Goal: Task Accomplishment & Management: Use online tool/utility

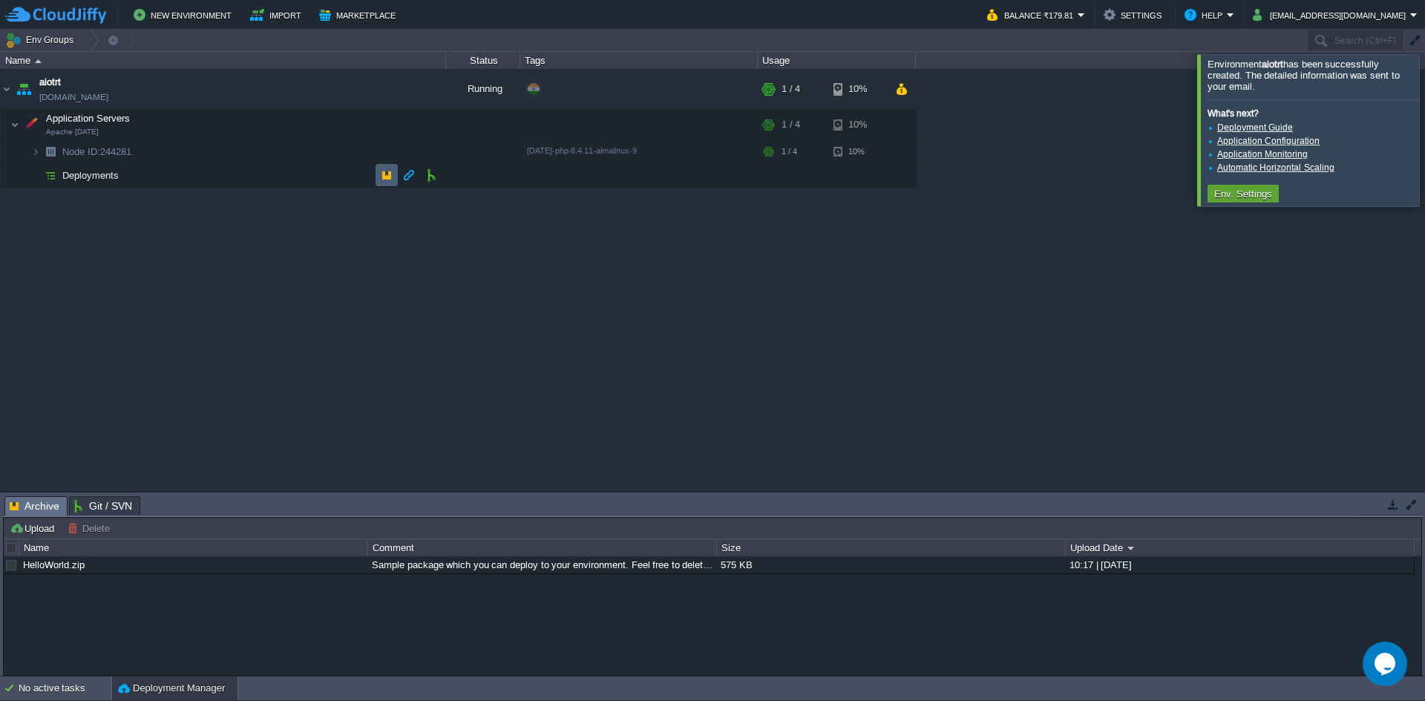
click at [383, 178] on button "button" at bounding box center [386, 174] width 13 height 13
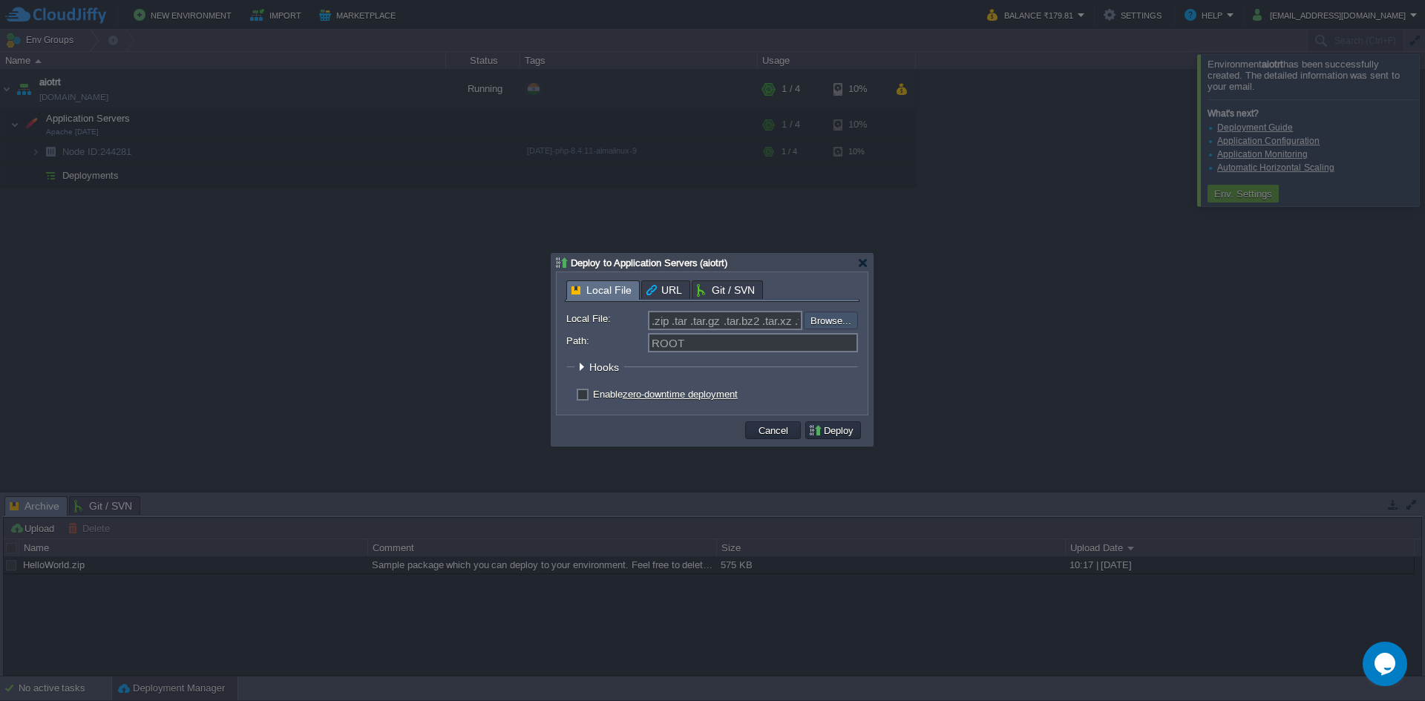
click at [820, 322] on input "file" at bounding box center [764, 321] width 188 height 18
type input "C:\fakepath\aiotrt.zip"
type input "aiotrt.zip"
click at [826, 434] on button "Deploy" at bounding box center [833, 430] width 50 height 13
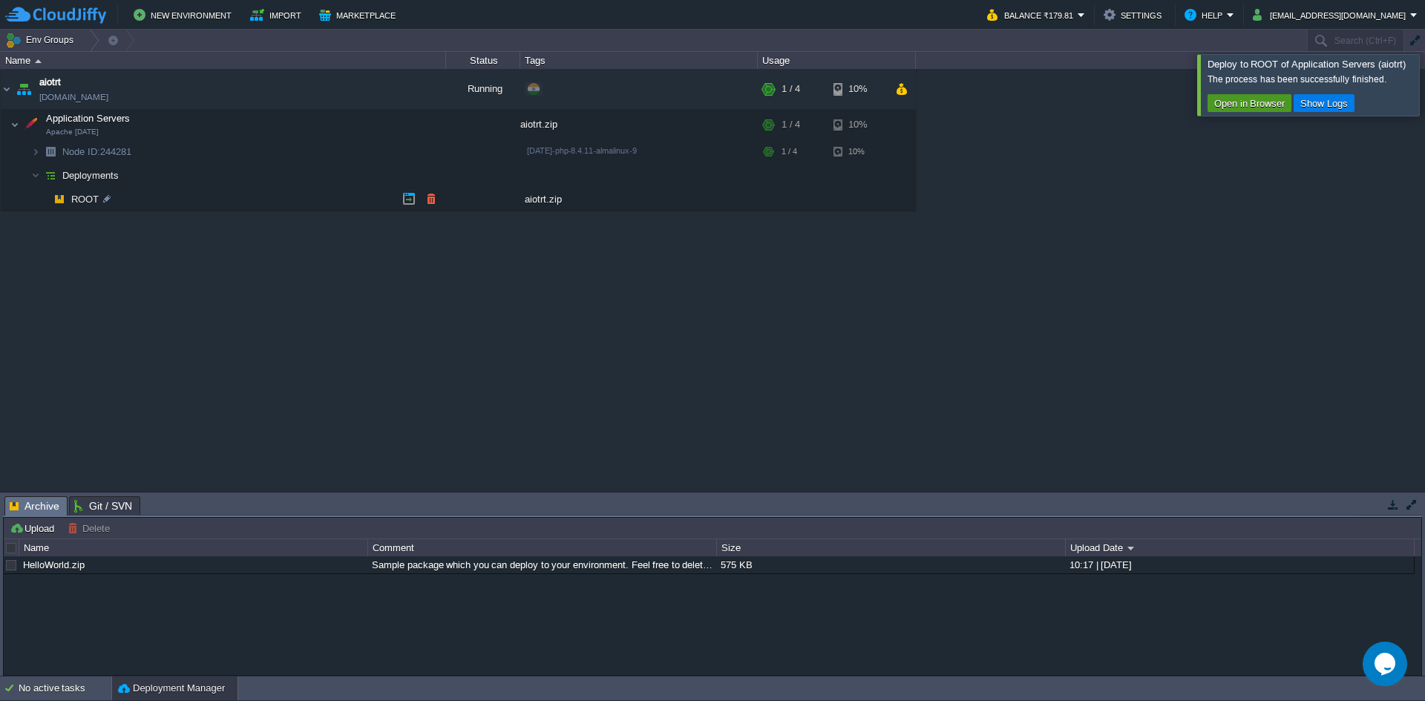
click at [1242, 104] on button "Open in Browser" at bounding box center [1249, 102] width 79 height 13
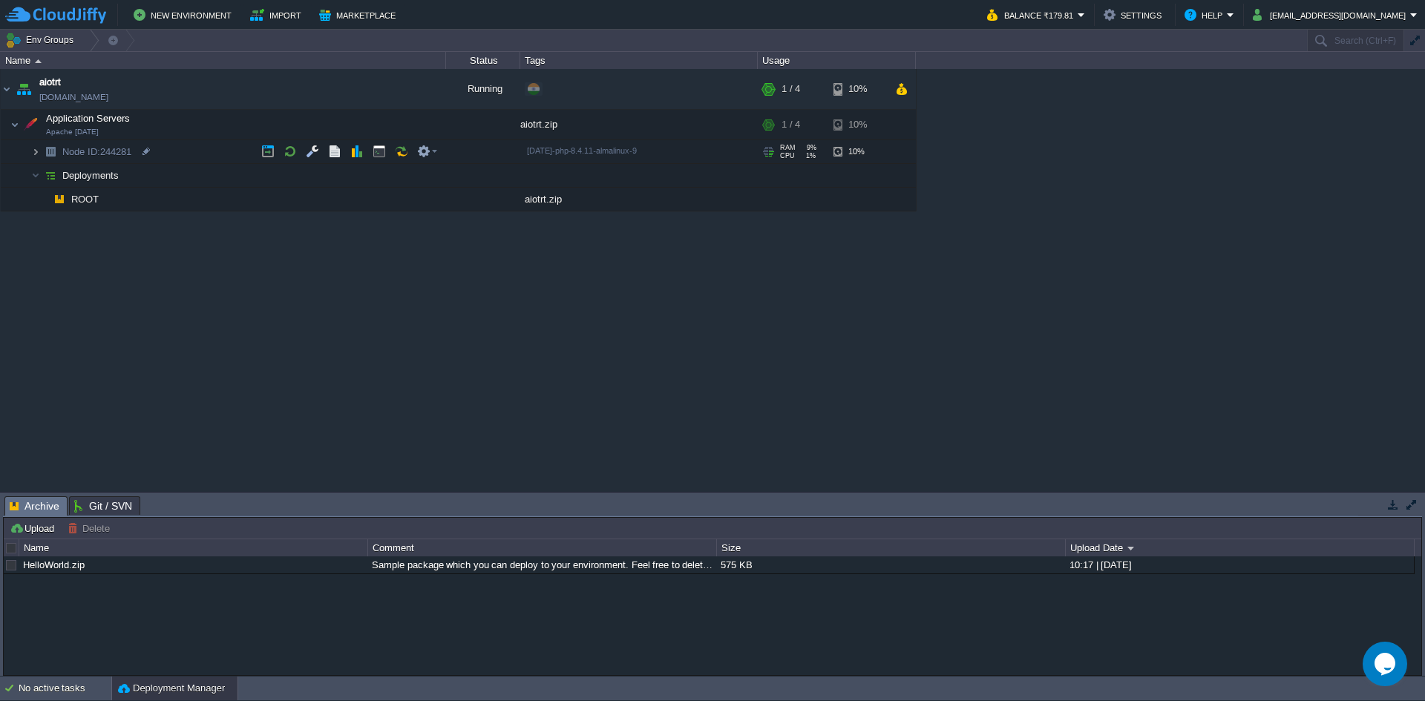
click at [34, 150] on img at bounding box center [35, 151] width 9 height 23
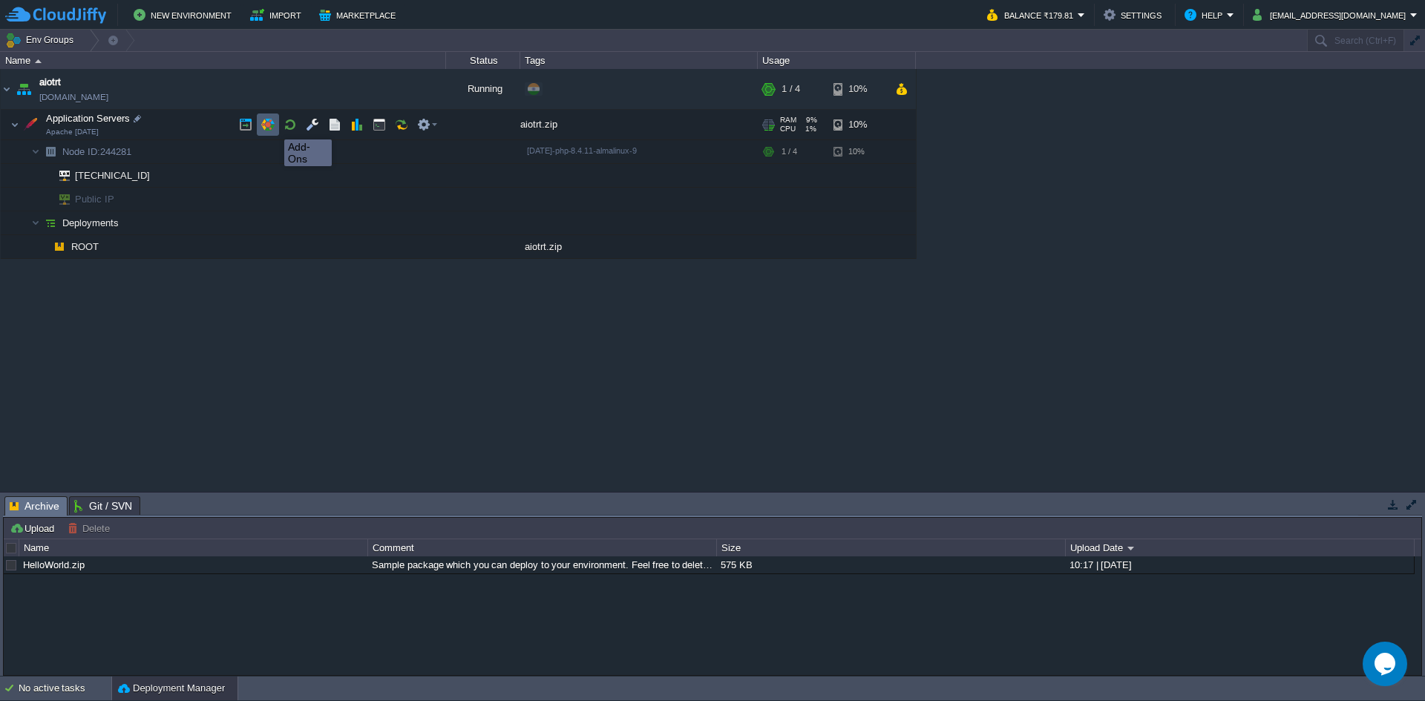
click at [273, 126] on button "button" at bounding box center [267, 124] width 13 height 13
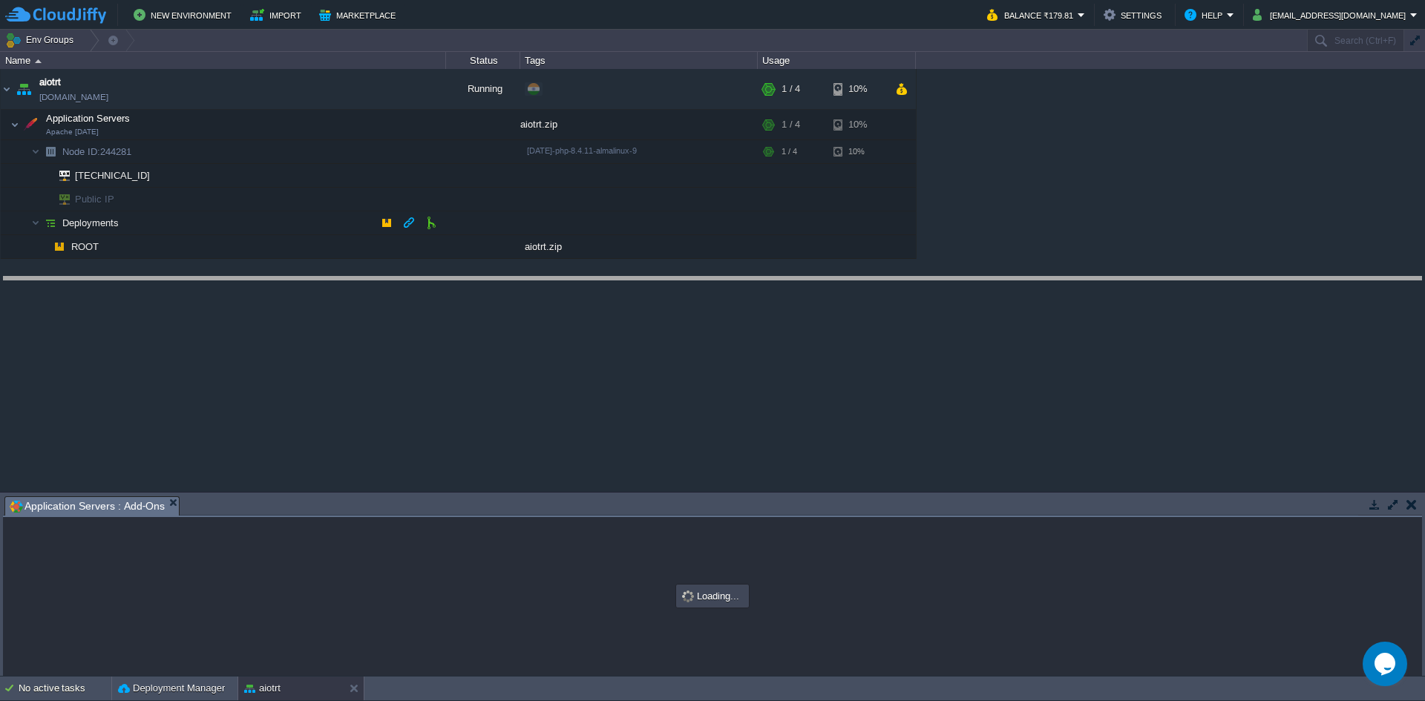
drag, startPoint x: 448, startPoint y: 503, endPoint x: 444, endPoint y: 275, distance: 228.7
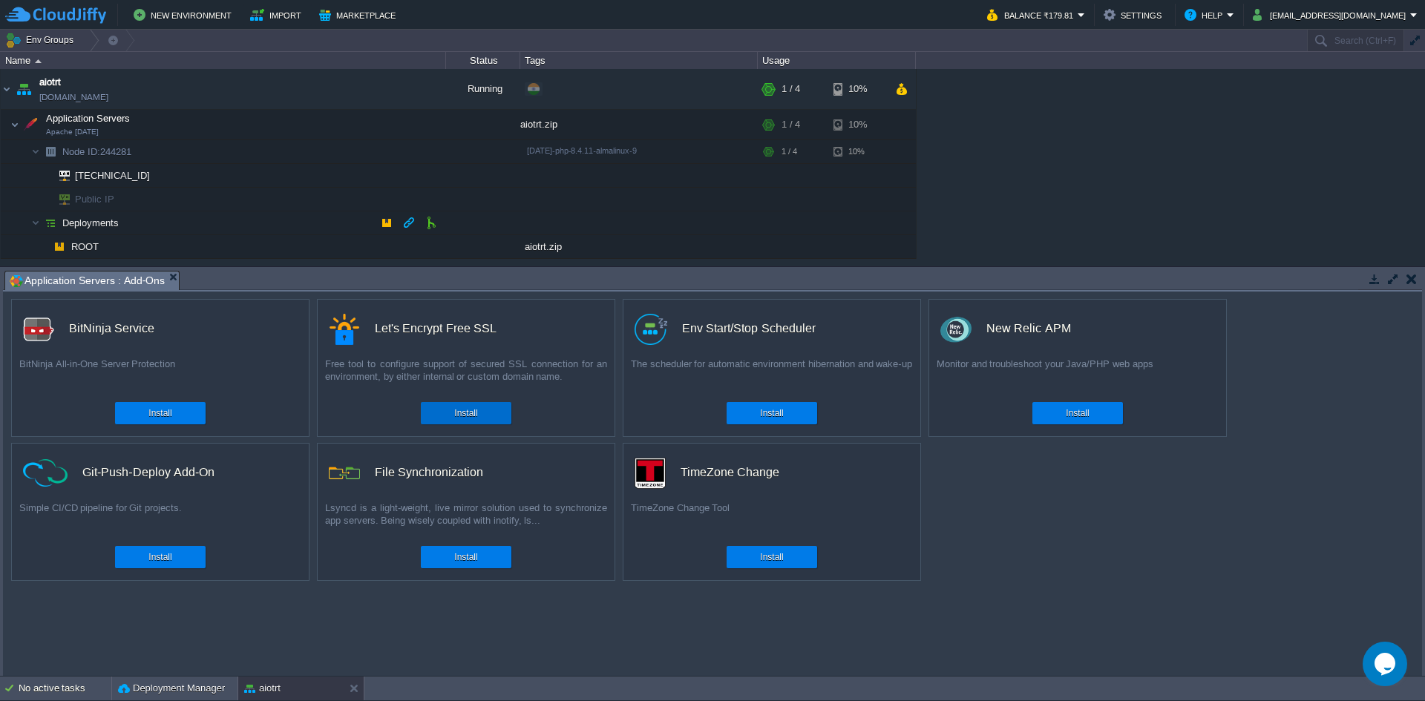
click at [457, 417] on button "Install" at bounding box center [465, 413] width 23 height 15
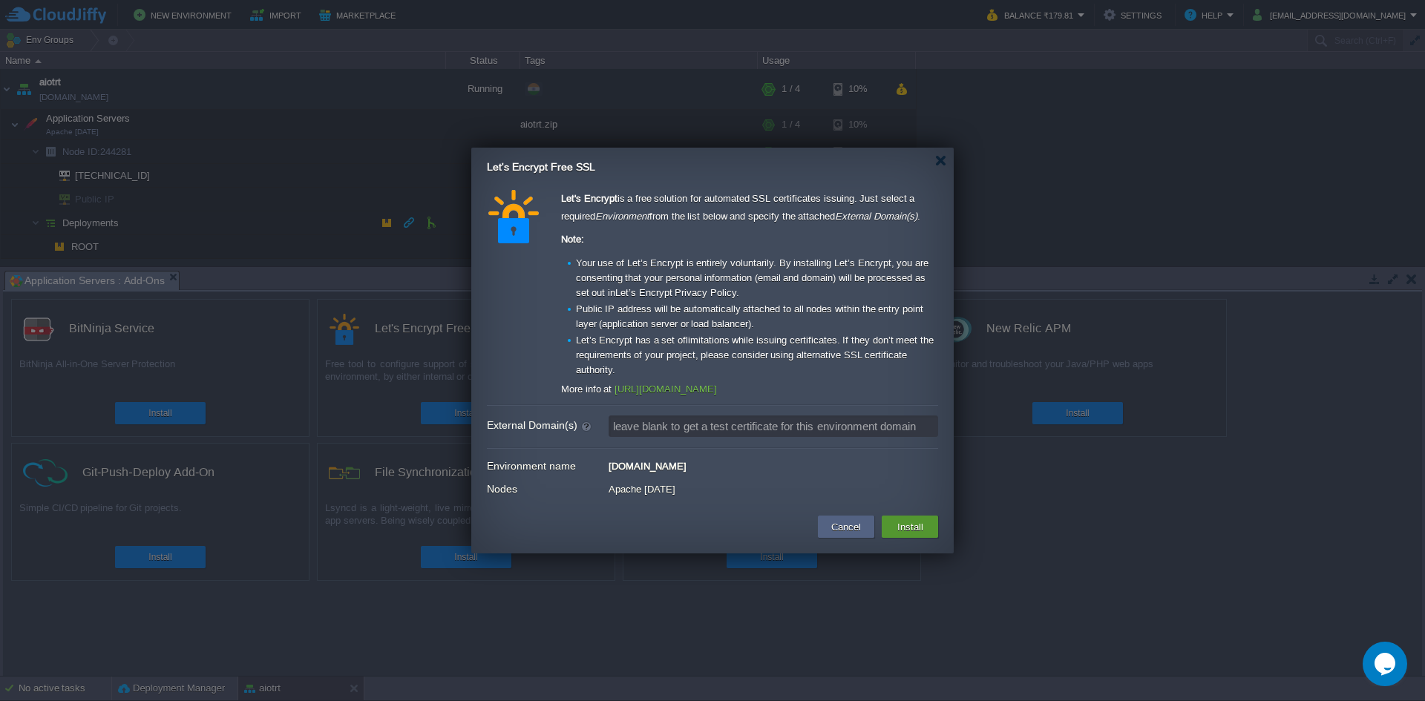
click at [929, 529] on td "Install" at bounding box center [910, 527] width 56 height 22
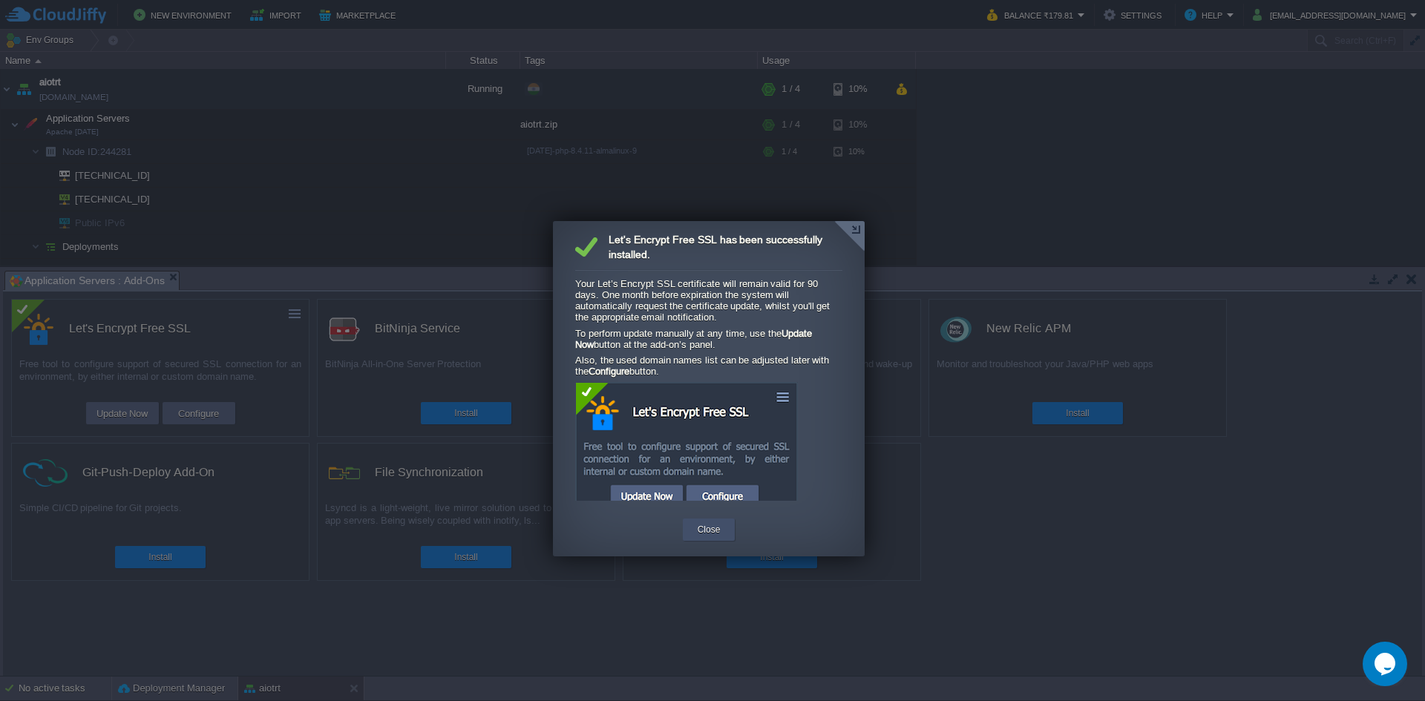
click at [697, 521] on div "Close" at bounding box center [709, 530] width 30 height 22
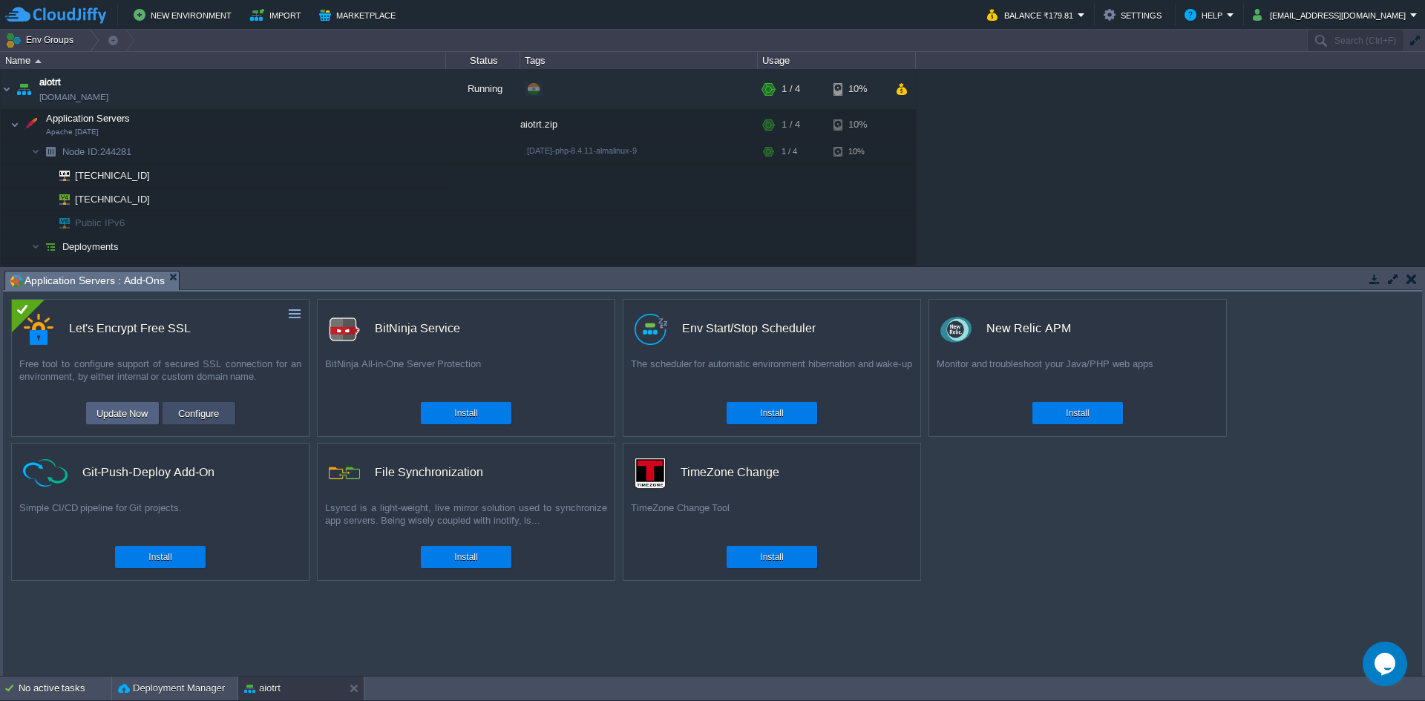
click at [185, 410] on button "Configure" at bounding box center [199, 414] width 50 height 18
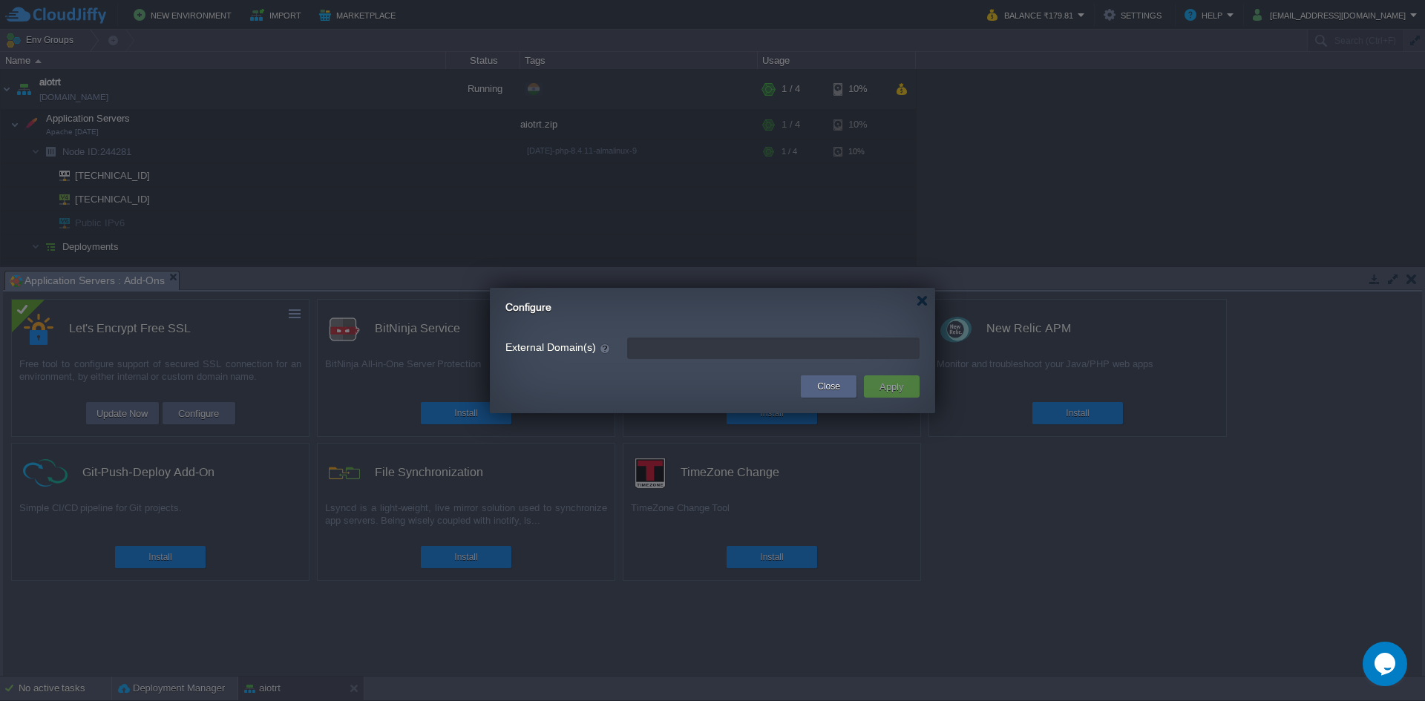
click at [768, 357] on input "External Domain(s)" at bounding box center [773, 349] width 292 height 22
click at [920, 310] on div "Configure" at bounding box center [720, 303] width 430 height 30
paste input "[DOMAIN_NAME]"
type input "[DOMAIN_NAME]"
click at [886, 382] on button "Apply" at bounding box center [891, 387] width 33 height 18
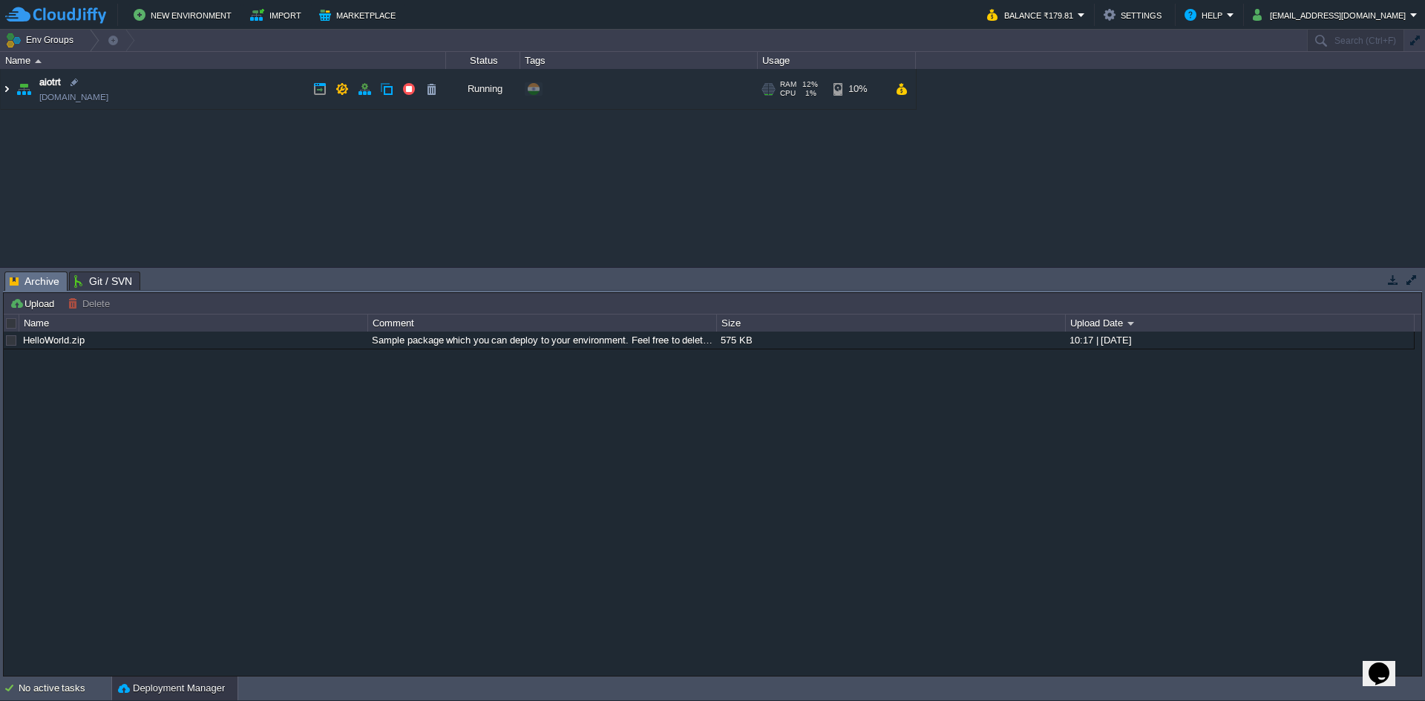
drag, startPoint x: 4, startPoint y: 86, endPoint x: 9, endPoint y: 93, distance: 8.0
click at [4, 88] on img at bounding box center [7, 89] width 12 height 40
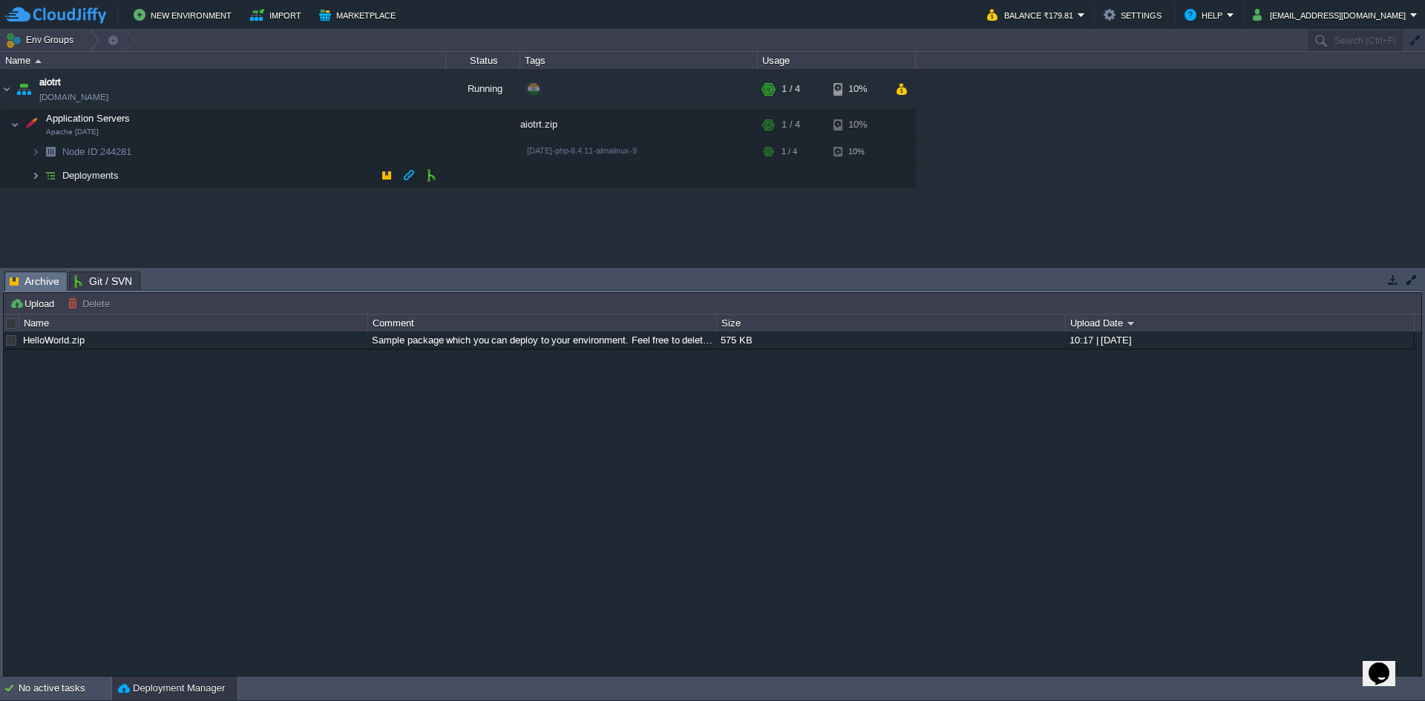
click at [38, 181] on img at bounding box center [35, 175] width 9 height 23
click at [439, 196] on td at bounding box center [431, 199] width 22 height 22
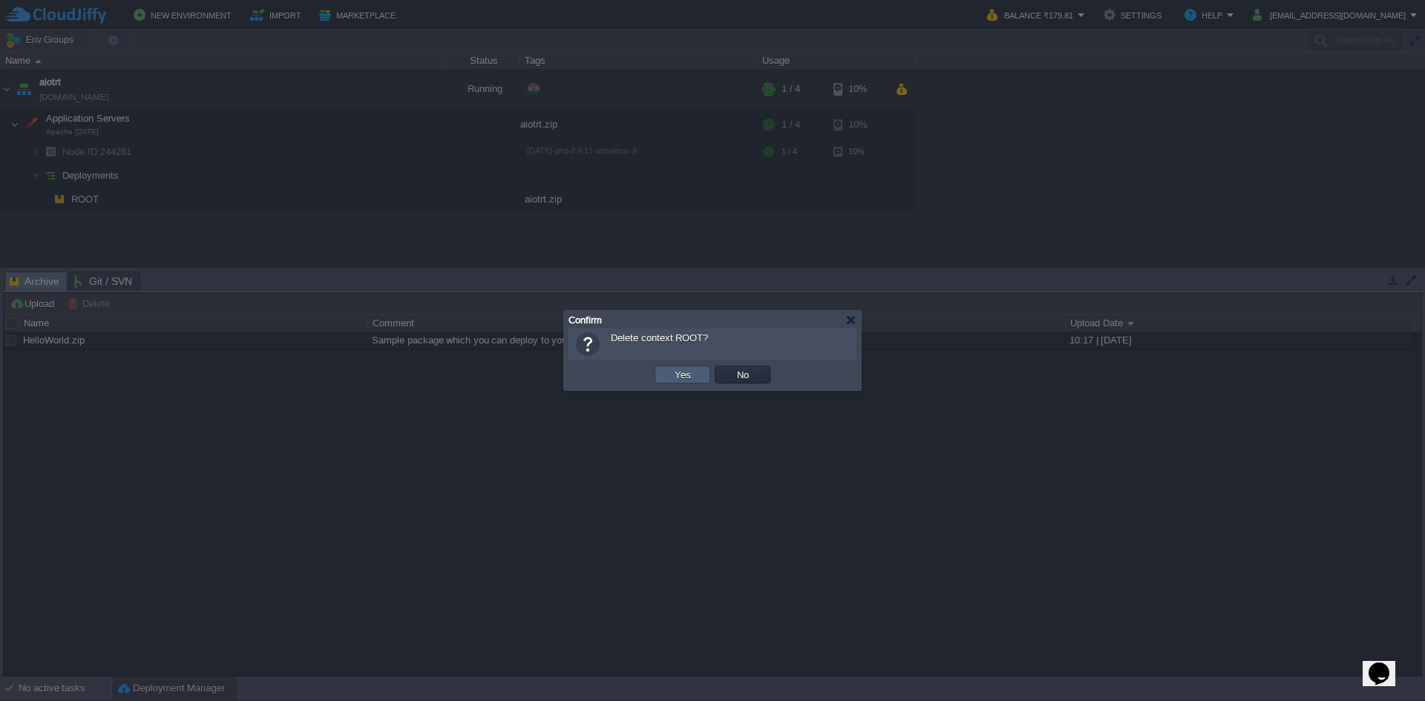
click at [660, 378] on td "Yes" at bounding box center [683, 375] width 56 height 18
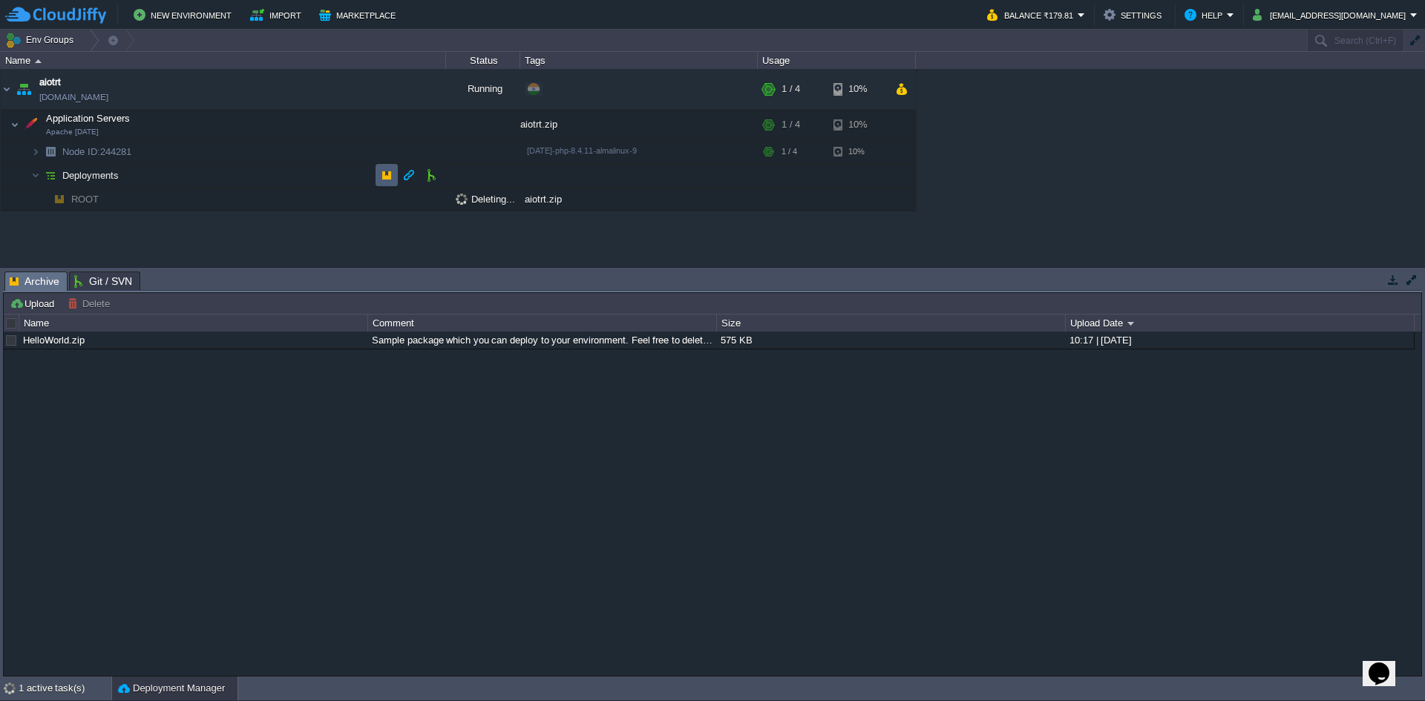
click at [377, 176] on td at bounding box center [387, 175] width 22 height 22
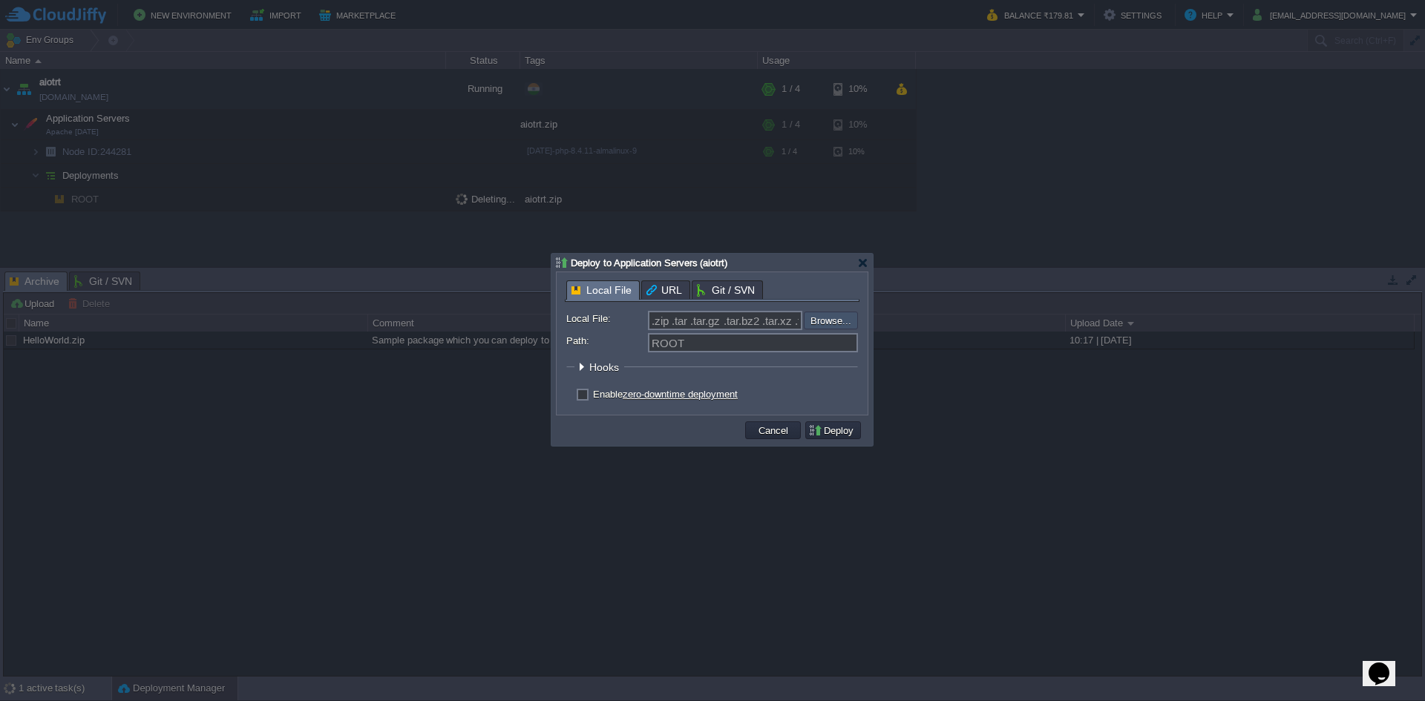
click at [828, 325] on input "file" at bounding box center [764, 321] width 188 height 18
click at [864, 264] on div at bounding box center [862, 263] width 11 height 11
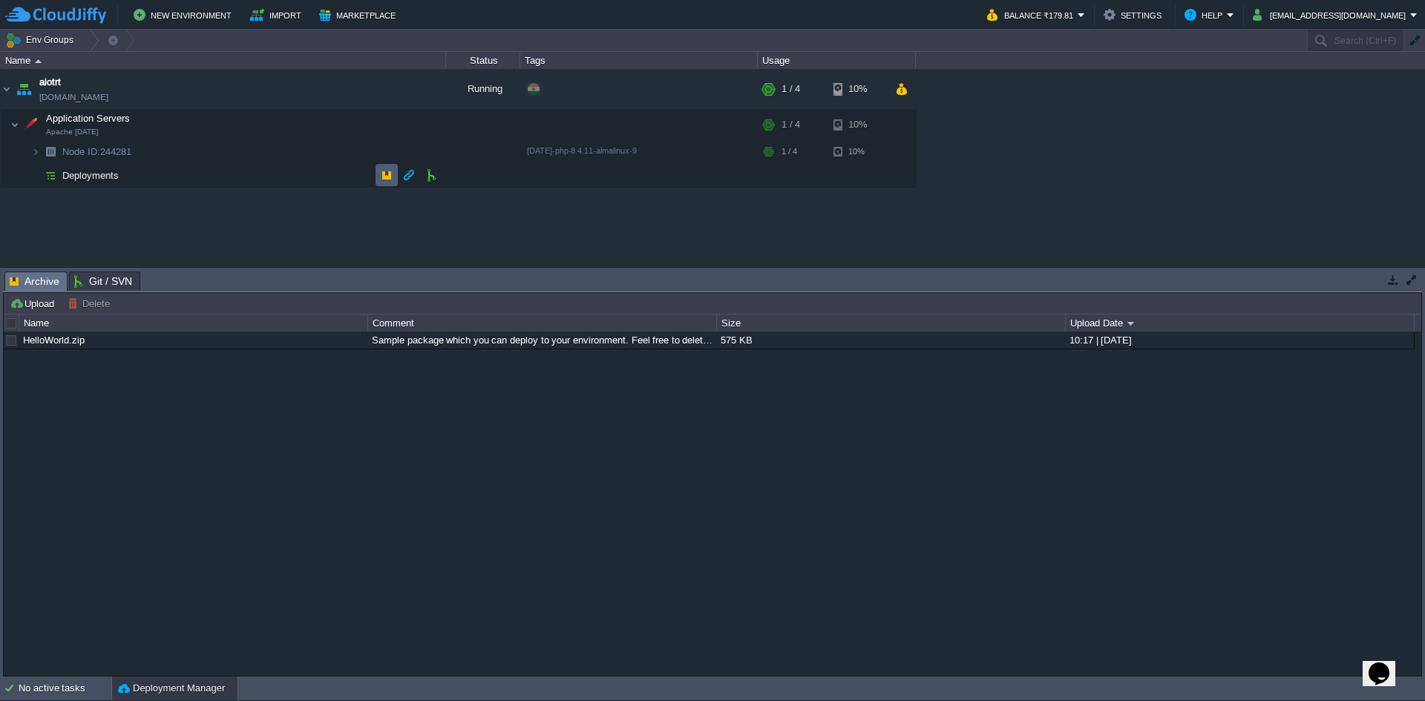
click at [390, 183] on td at bounding box center [387, 175] width 22 height 22
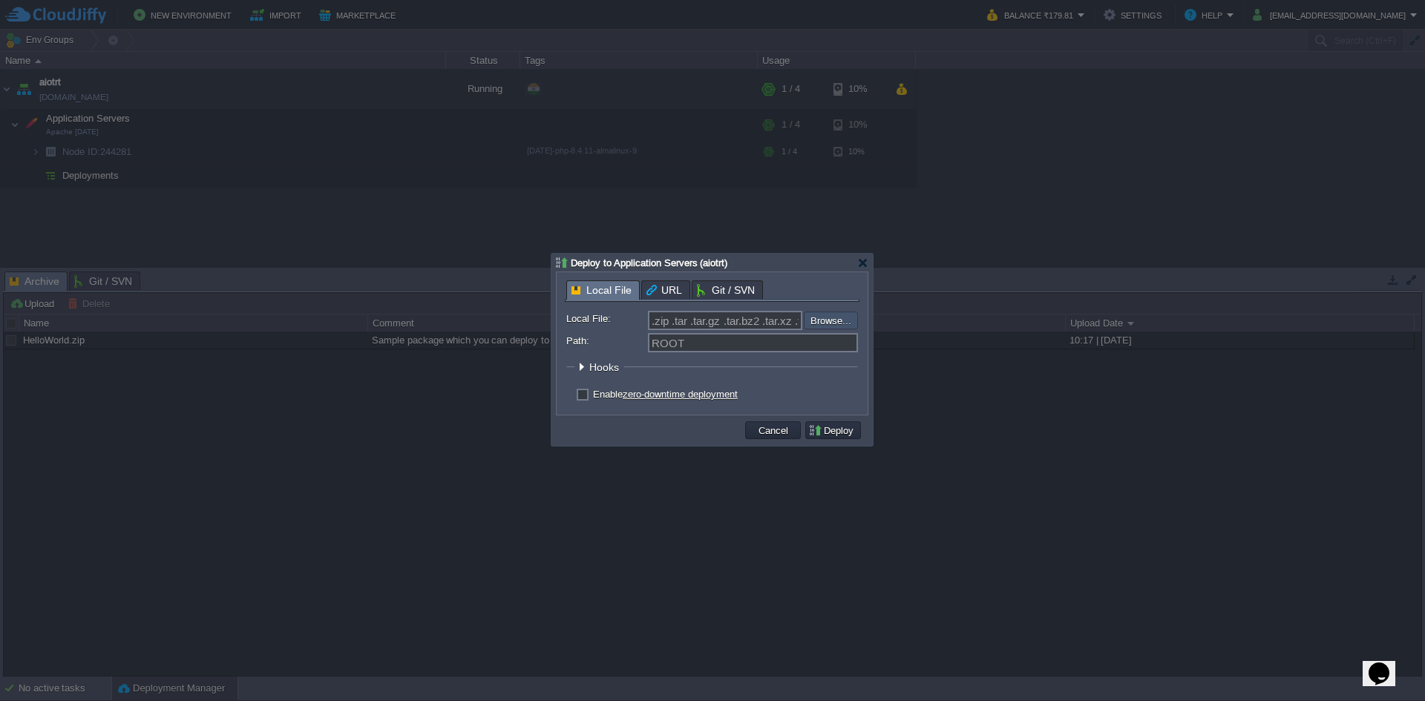
click at [819, 322] on input "file" at bounding box center [764, 321] width 188 height 18
type input "C:\fakepath\final.zip"
type input "final.zip"
click at [819, 431] on button "Deploy" at bounding box center [833, 430] width 50 height 13
